Goal: Task Accomplishment & Management: Complete application form

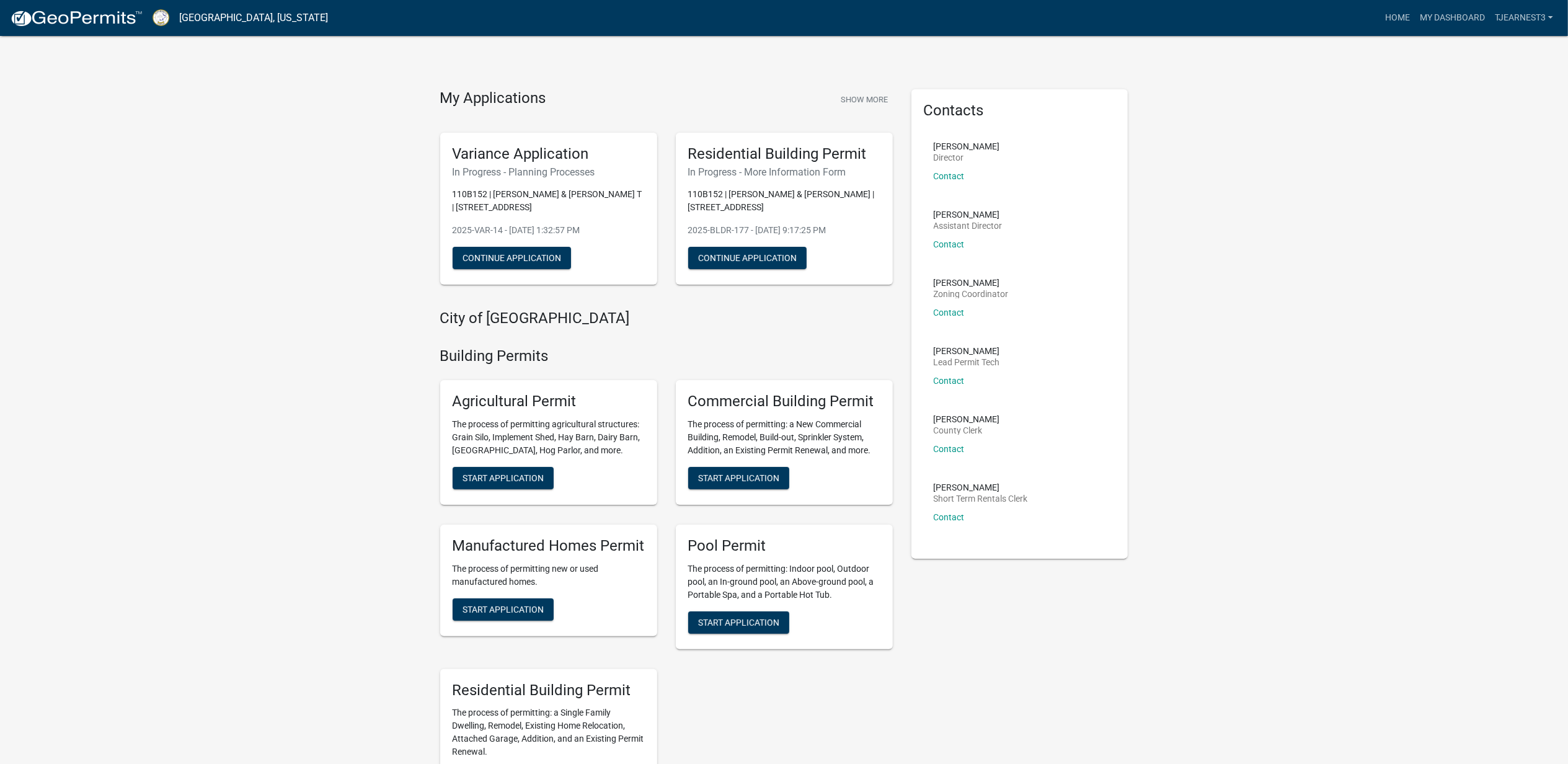
click at [715, 163] on h5 "Residential Building Permit" at bounding box center [784, 154] width 192 height 18
click at [549, 163] on h5 "Variance Application" at bounding box center [548, 154] width 192 height 18
click at [539, 269] on button "Continue Application" at bounding box center [512, 257] width 118 height 22
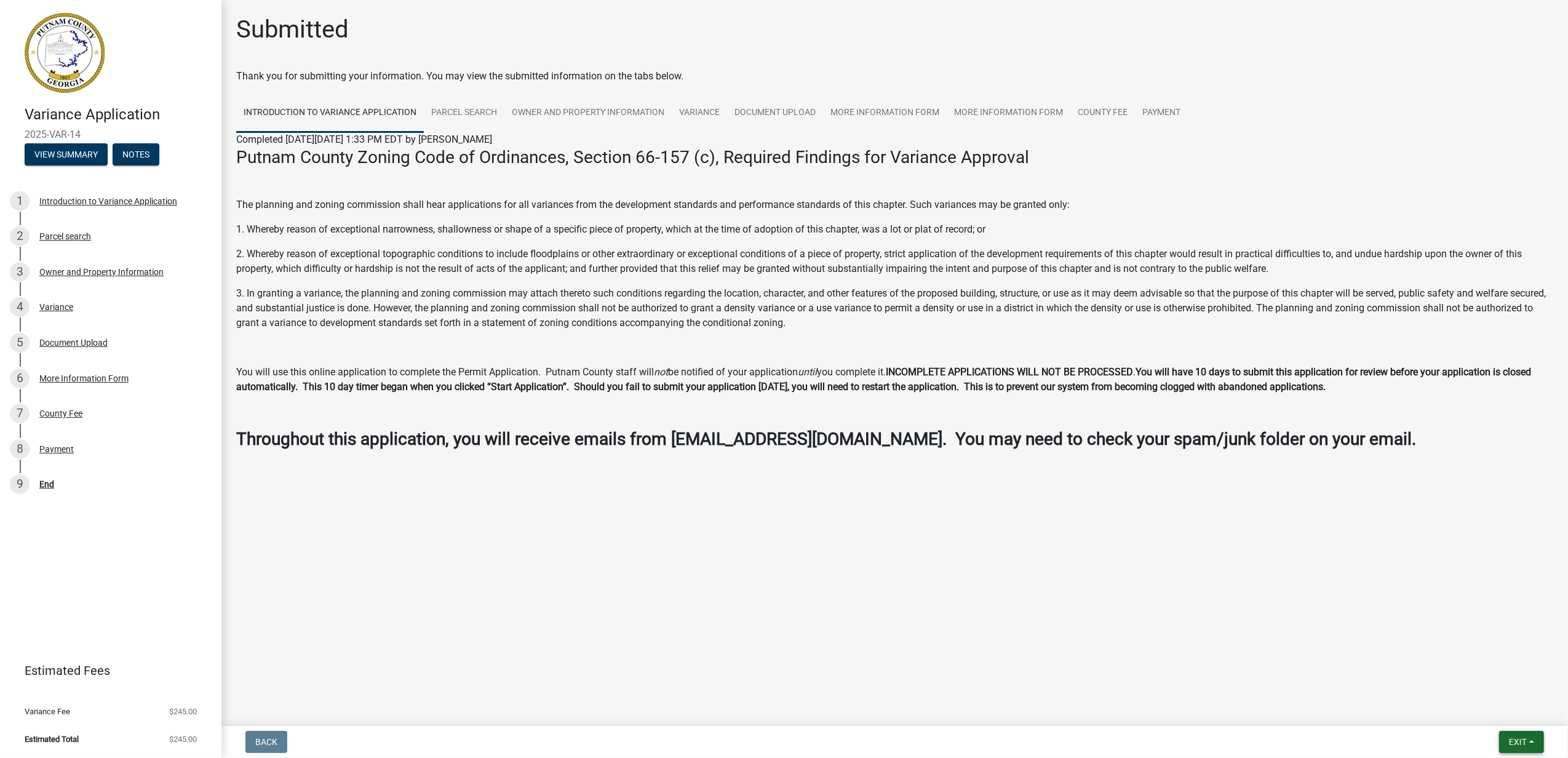
click at [1509, 739] on span "Exit" at bounding box center [1518, 742] width 18 height 10
click at [1457, 667] on button "Save" at bounding box center [1495, 674] width 99 height 29
click at [1519, 737] on span "Exit" at bounding box center [1518, 742] width 18 height 10
click at [1481, 695] on button "Save & Exit" at bounding box center [1495, 704] width 99 height 29
